Goal: Navigation & Orientation: Find specific page/section

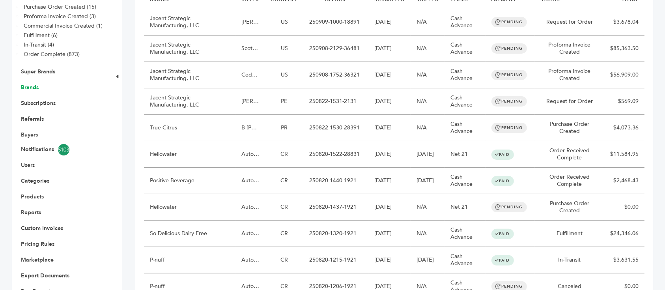
click at [33, 84] on link "Brands" at bounding box center [30, 87] width 18 height 7
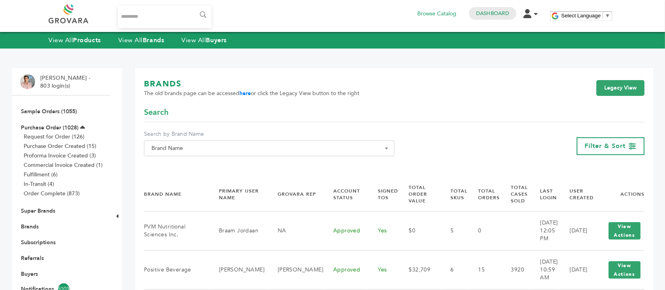
click at [353, 153] on span "Brand Name" at bounding box center [269, 148] width 242 height 11
click at [315, 167] on input "Search" at bounding box center [269, 163] width 246 height 10
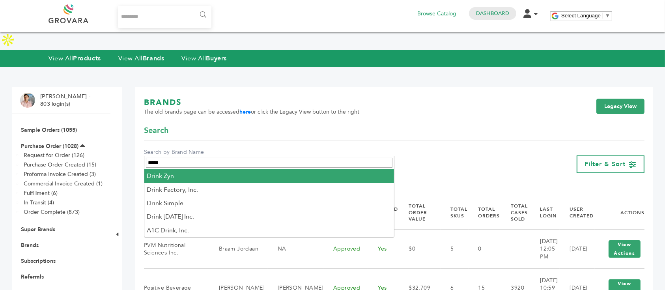
type input "*****"
select select "*********"
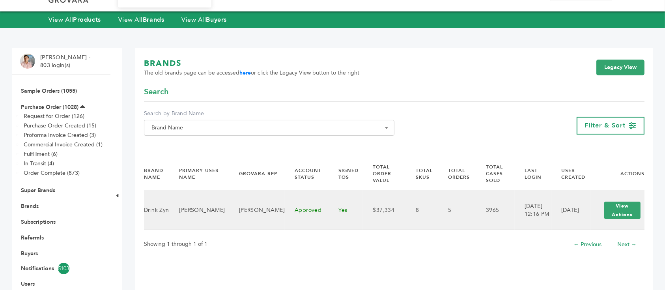
scroll to position [52, 0]
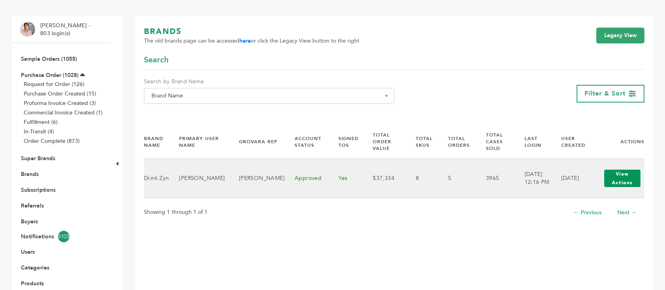
click at [619, 176] on button "View Actions" at bounding box center [622, 178] width 36 height 17
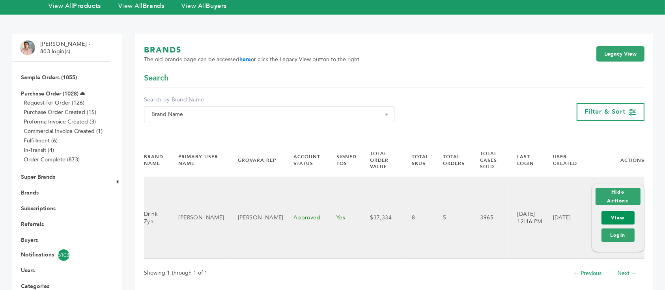
click at [616, 211] on link "View" at bounding box center [618, 217] width 34 height 13
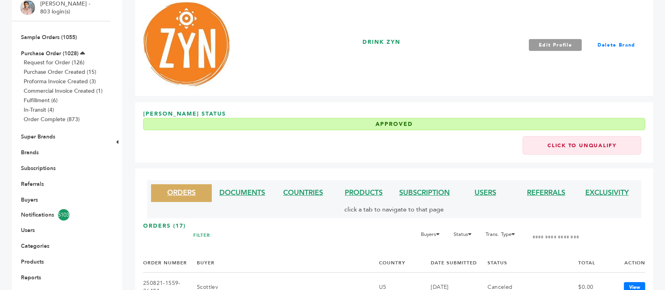
scroll to position [105, 0]
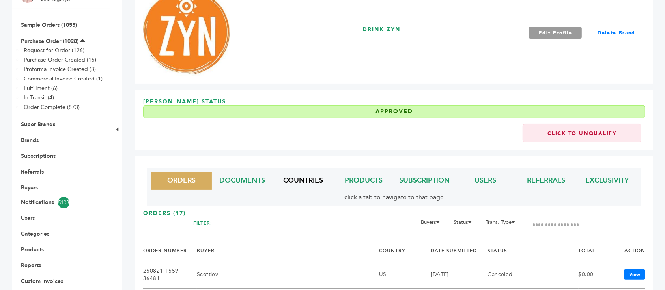
click at [315, 175] on link "COUNTRIES" at bounding box center [303, 180] width 40 height 10
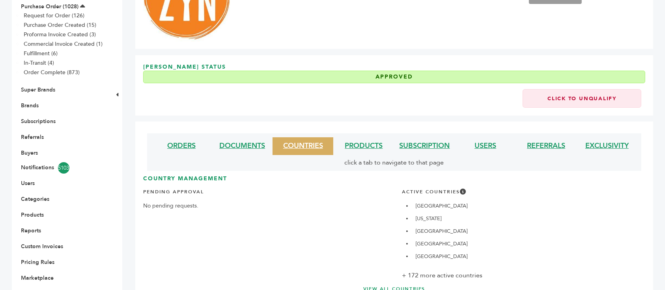
scroll to position [168, 0]
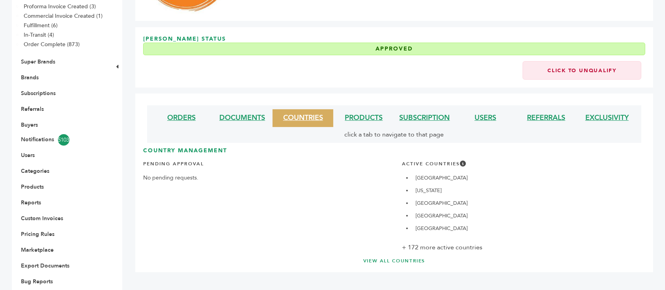
click at [407, 257] on link "VIEW ALL COUNTRIES" at bounding box center [394, 260] width 470 height 7
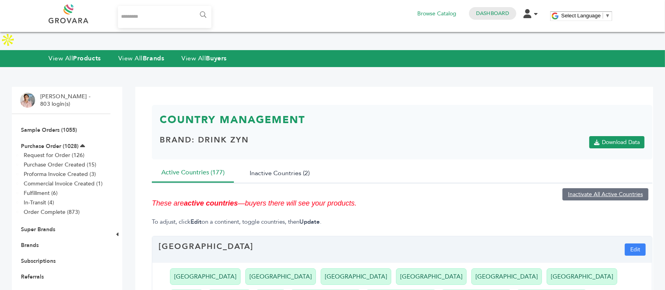
click at [281, 163] on button "Inactive Countries (2)" at bounding box center [279, 172] width 79 height 19
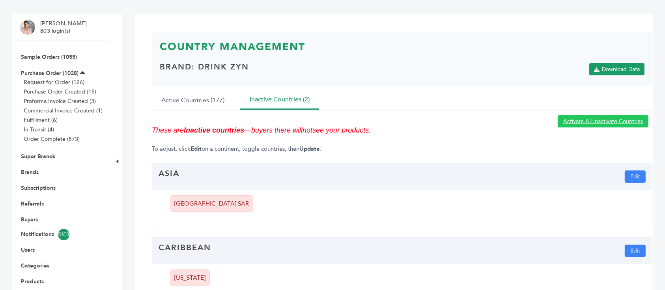
scroll to position [158, 0]
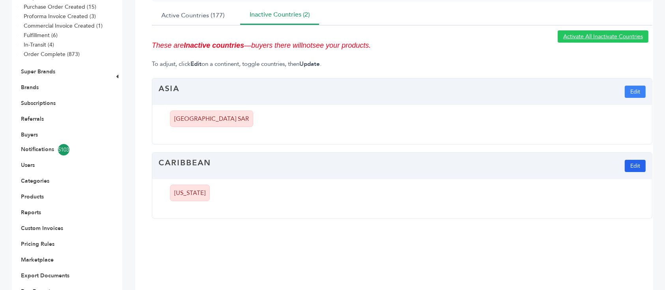
click at [637, 160] on button "Edit" at bounding box center [634, 166] width 21 height 12
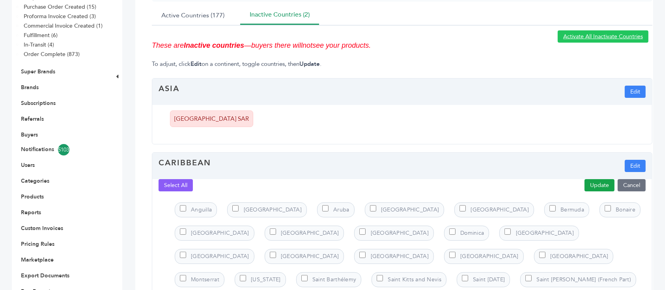
click at [606, 179] on button "Update" at bounding box center [599, 185] width 30 height 12
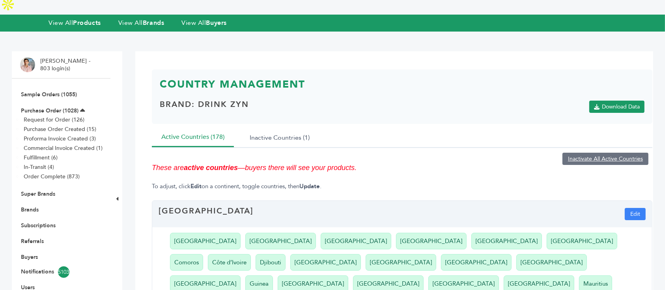
scroll to position [52, 0]
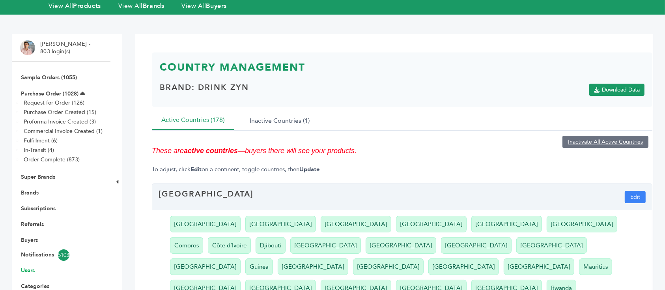
click at [26, 266] on link "Users" at bounding box center [28, 269] width 14 height 7
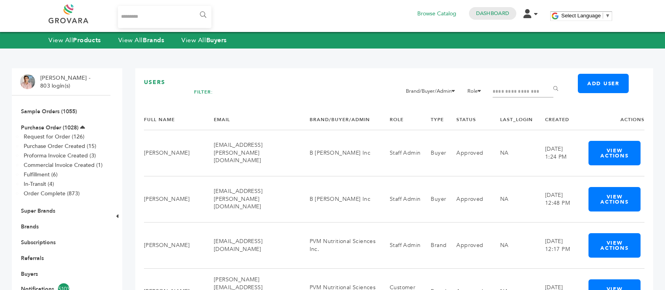
click at [511, 91] on input "Filter by keywords" at bounding box center [522, 91] width 61 height 11
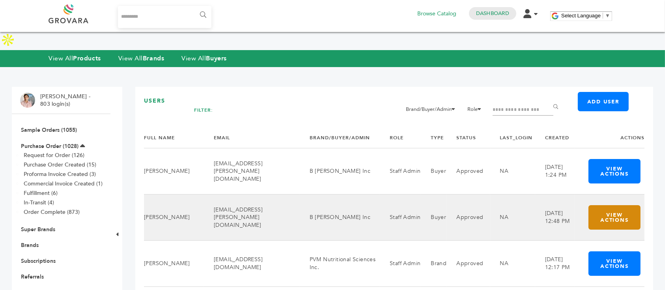
click at [628, 205] on button "View Actions" at bounding box center [614, 217] width 52 height 24
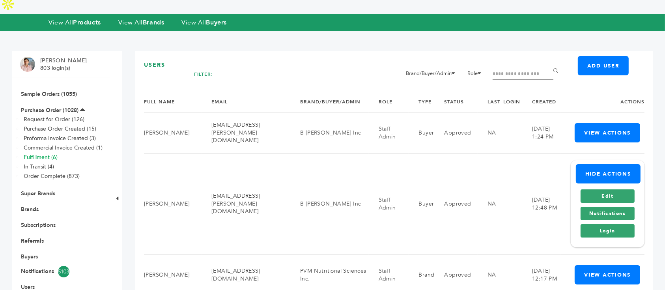
scroll to position [52, 0]
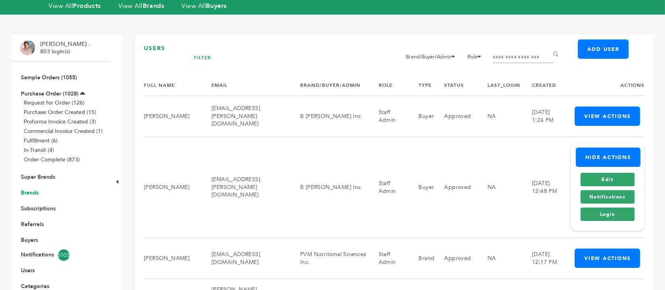
click at [30, 189] on link "Brands" at bounding box center [30, 192] width 18 height 7
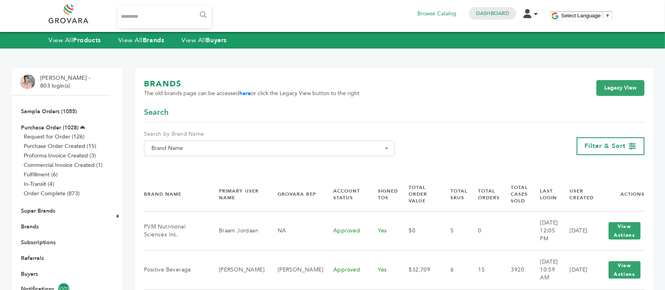
click at [309, 145] on span "Brand Name" at bounding box center [269, 148] width 242 height 11
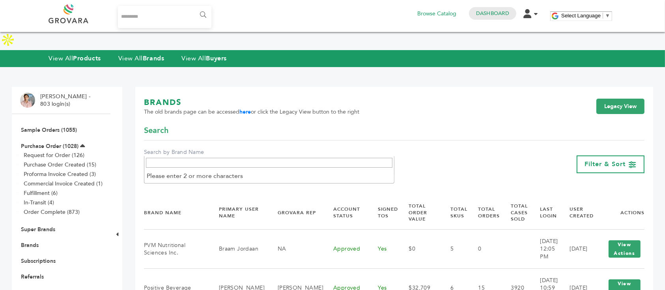
click at [307, 168] on input "Search" at bounding box center [269, 163] width 246 height 10
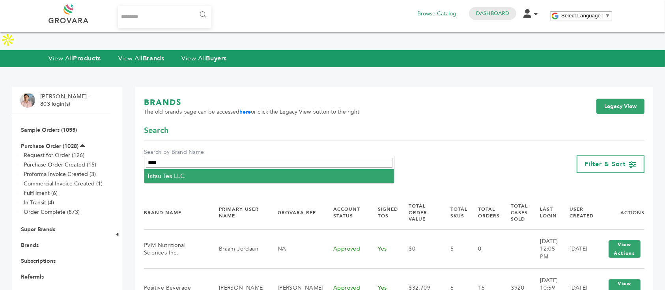
type input "****"
select select "**********"
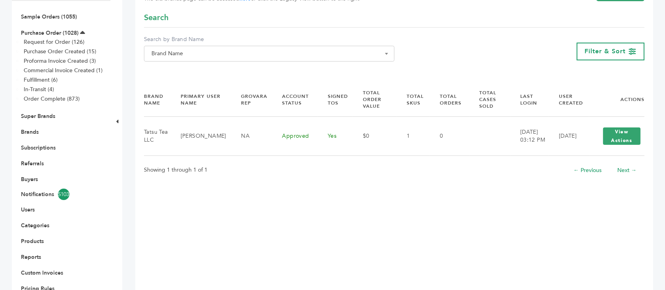
scroll to position [105, 0]
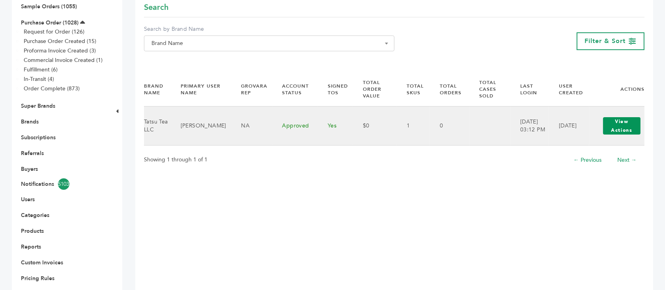
click at [618, 123] on button "View Actions" at bounding box center [621, 125] width 37 height 17
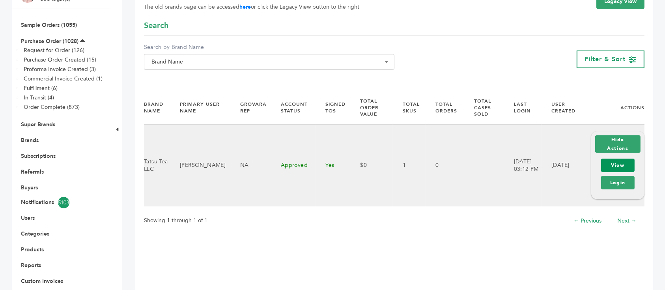
click at [620, 158] on link "View" at bounding box center [618, 164] width 34 height 13
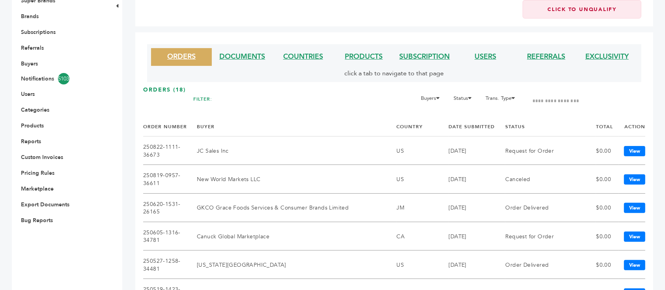
scroll to position [210, 0]
click at [311, 52] on link "COUNTRIES" at bounding box center [303, 57] width 40 height 10
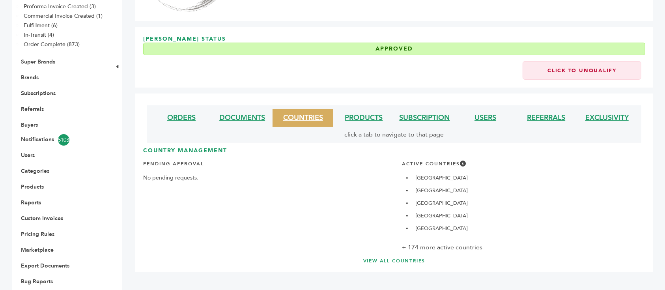
click at [407, 257] on link "VIEW ALL COUNTRIES" at bounding box center [394, 260] width 470 height 7
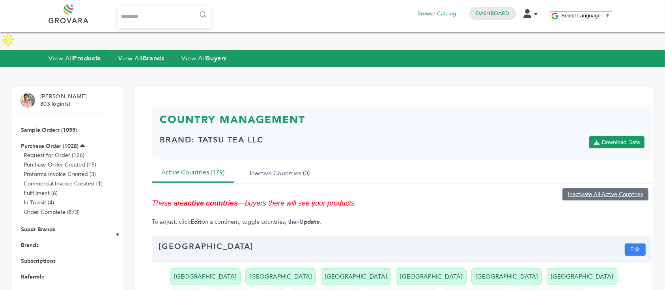
click at [159, 14] on input "Search..." at bounding box center [164, 17] width 93 height 22
click at [150, 5] on div "******" at bounding box center [127, 16] width 158 height 24
click at [150, 18] on input "Search..." at bounding box center [164, 17] width 93 height 22
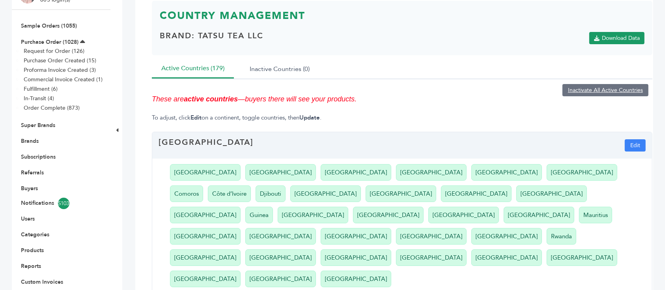
scroll to position [105, 0]
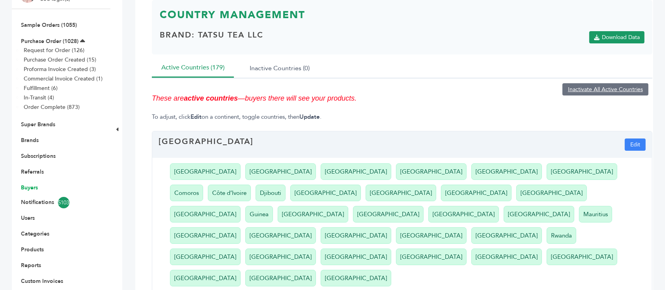
click at [32, 184] on link "Buyers" at bounding box center [29, 187] width 17 height 7
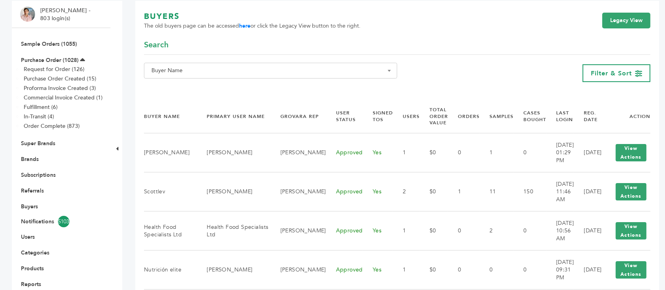
scroll to position [105, 0]
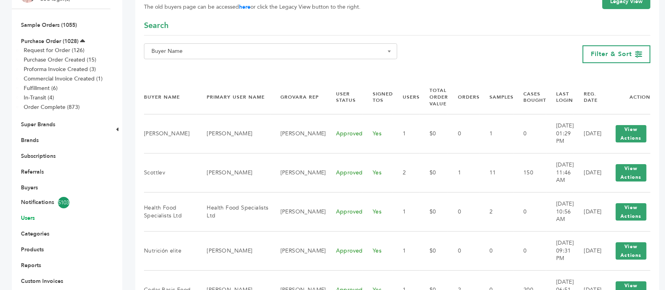
click at [33, 214] on link "Users" at bounding box center [28, 217] width 14 height 7
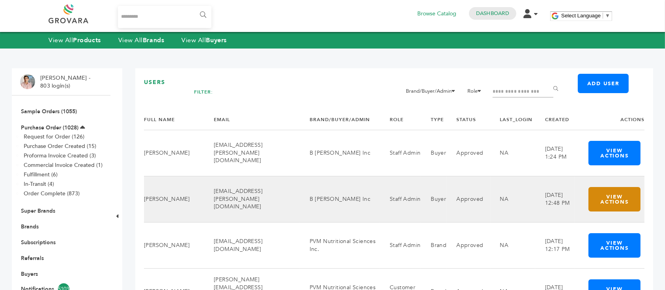
click at [627, 196] on button "View Actions" at bounding box center [614, 199] width 52 height 24
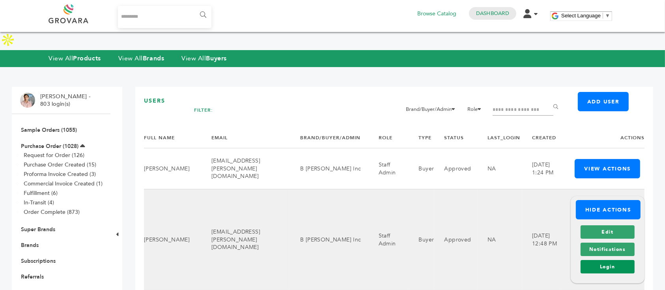
click at [634, 260] on link "Login" at bounding box center [607, 266] width 54 height 13
